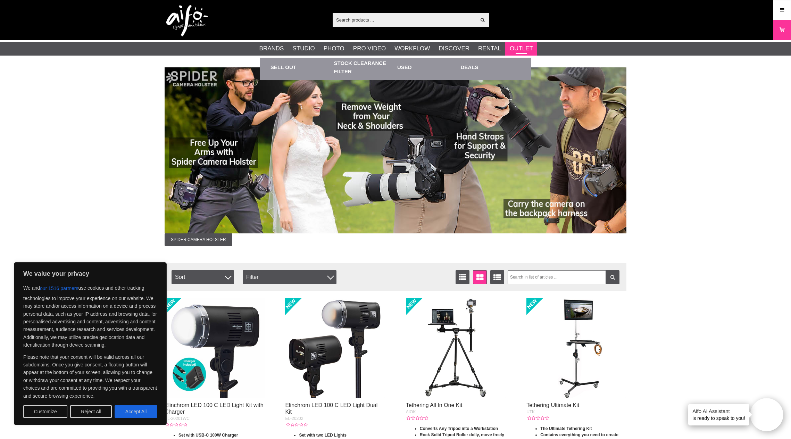
click at [515, 47] on link "Outlet" at bounding box center [521, 48] width 23 height 9
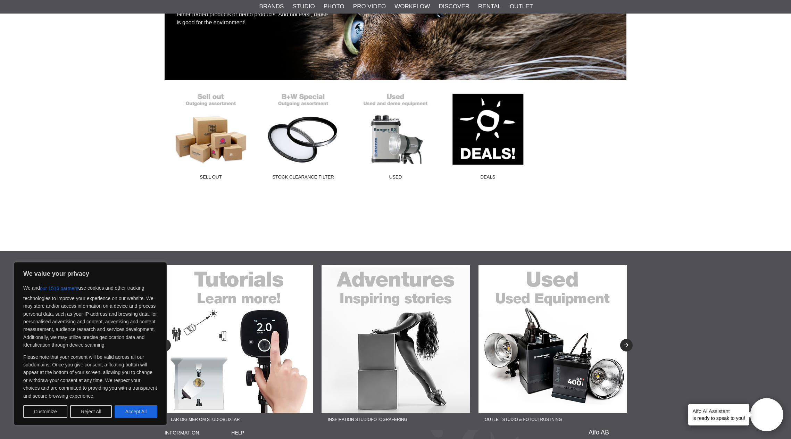
scroll to position [119, 0]
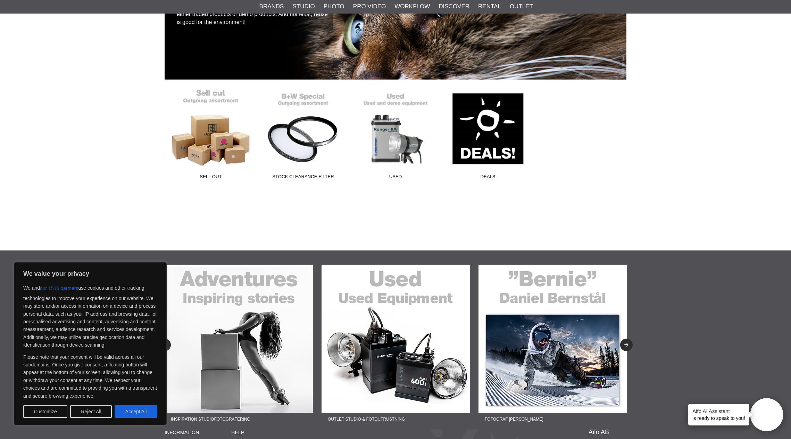
click at [210, 123] on link "Sell Out" at bounding box center [211, 136] width 92 height 94
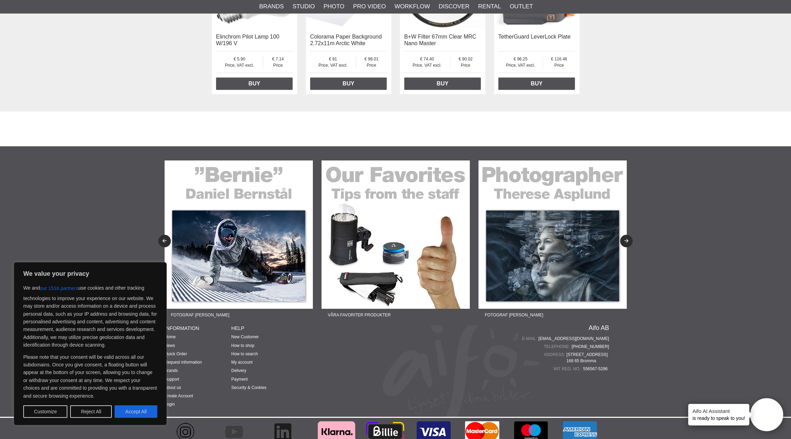
scroll to position [1599, 0]
click at [162, 235] on button "Previous" at bounding box center [164, 241] width 12 height 12
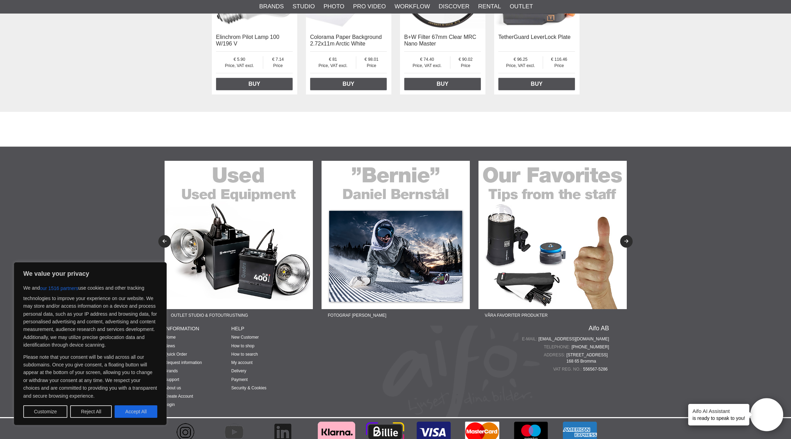
click at [207, 235] on img at bounding box center [239, 235] width 148 height 148
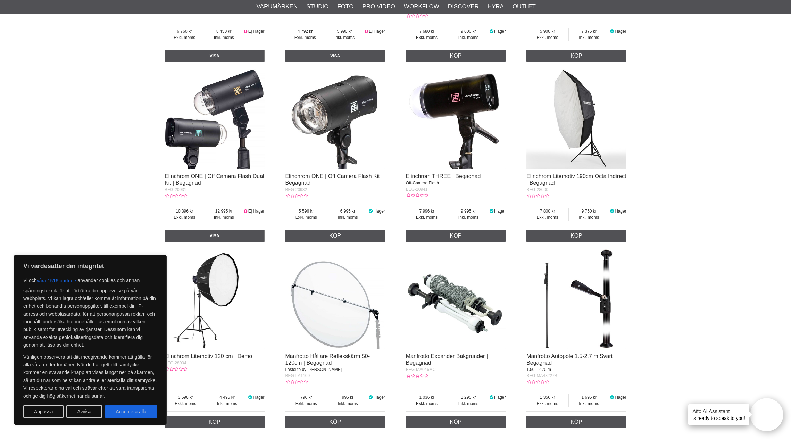
scroll to position [700, 0]
drag, startPoint x: 460, startPoint y: 210, endPoint x: 473, endPoint y: 210, distance: 12.2
click at [473, 210] on span "9 995" at bounding box center [468, 211] width 41 height 6
copy span "9 995"
